Goal: Information Seeking & Learning: Learn about a topic

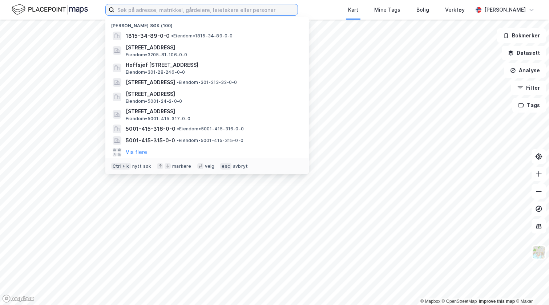
click at [185, 12] on input at bounding box center [206, 9] width 183 height 11
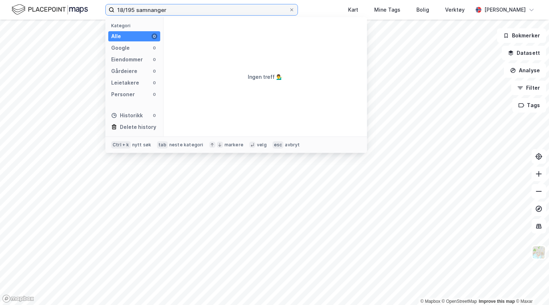
type input "18/195 samnanger"
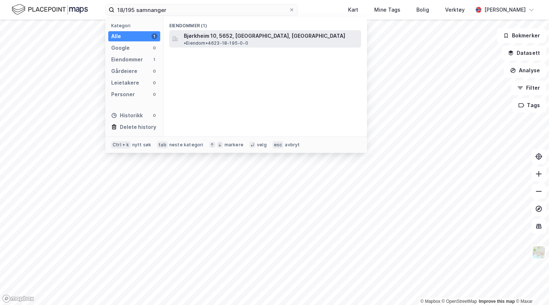
click at [227, 36] on span "Bjørkheim 10, 5652, [GEOGRAPHIC_DATA], [GEOGRAPHIC_DATA]" at bounding box center [264, 36] width 161 height 9
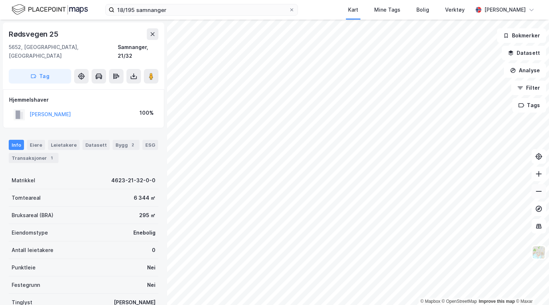
click at [541, 190] on icon at bounding box center [539, 191] width 7 height 7
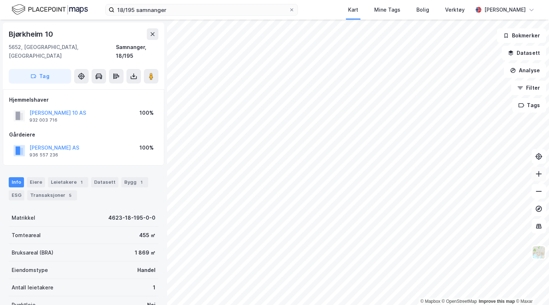
click at [540, 177] on icon at bounding box center [539, 174] width 7 height 7
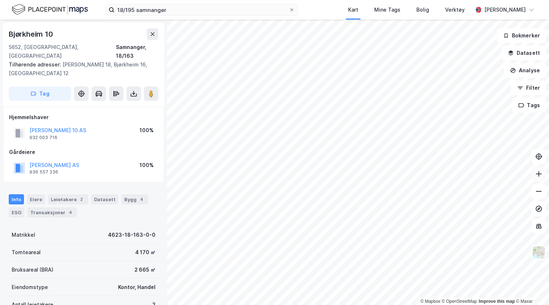
click at [541, 178] on button at bounding box center [539, 174] width 15 height 15
